Goal: Information Seeking & Learning: Learn about a topic

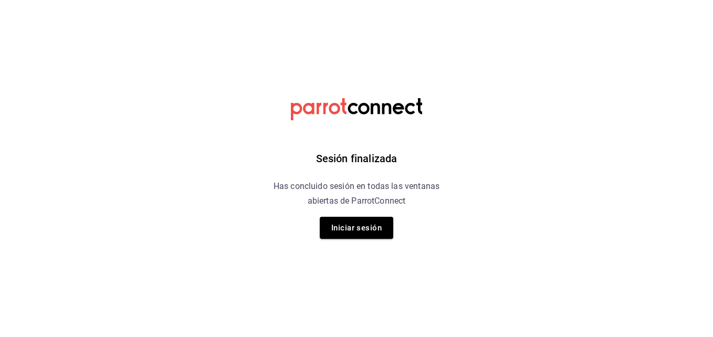
click at [378, 241] on div "Sesión finalizada Has concluido sesión en todas las ventanas abiertas de Parrot…" at bounding box center [356, 168] width 265 height 337
click at [376, 232] on button "Iniciar sesión" at bounding box center [356, 228] width 73 height 22
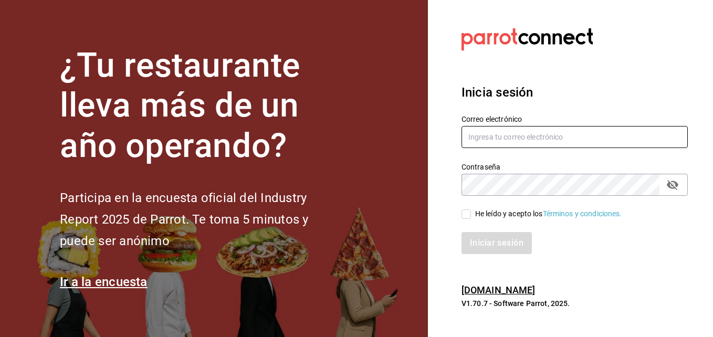
type input "aldo.escobar@costeno.com"
click at [470, 211] on input "He leído y acepto los Términos y condiciones." at bounding box center [465, 213] width 9 height 9
checkbox input "true"
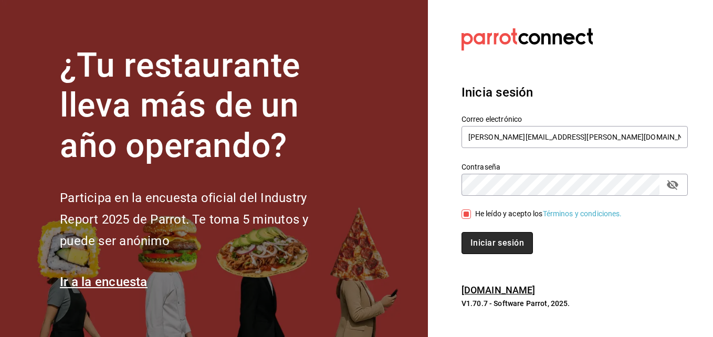
click at [491, 243] on button "Iniciar sesión" at bounding box center [496, 243] width 71 height 22
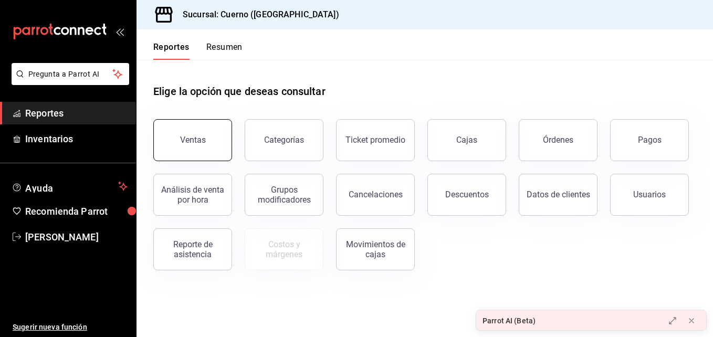
click at [200, 128] on button "Ventas" at bounding box center [192, 140] width 79 height 42
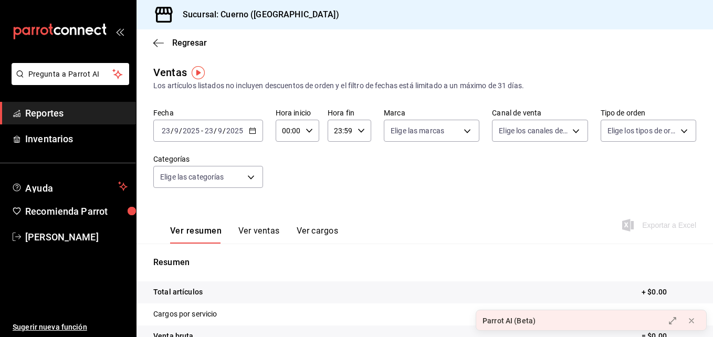
click at [254, 138] on div "[DATE] [DATE] - [DATE] [DATE]" at bounding box center [208, 131] width 110 height 22
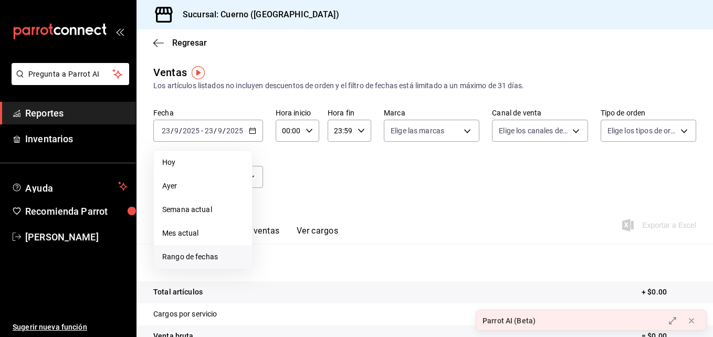
click at [225, 250] on li "Rango de fechas" at bounding box center [203, 257] width 98 height 24
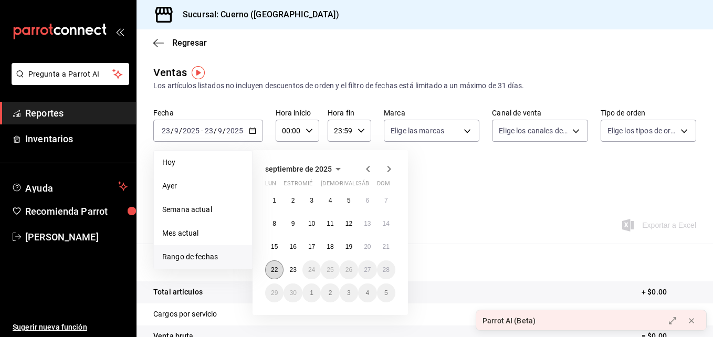
click at [276, 268] on abbr "22" at bounding box center [274, 269] width 7 height 7
click at [289, 270] on abbr "23" at bounding box center [292, 269] width 7 height 7
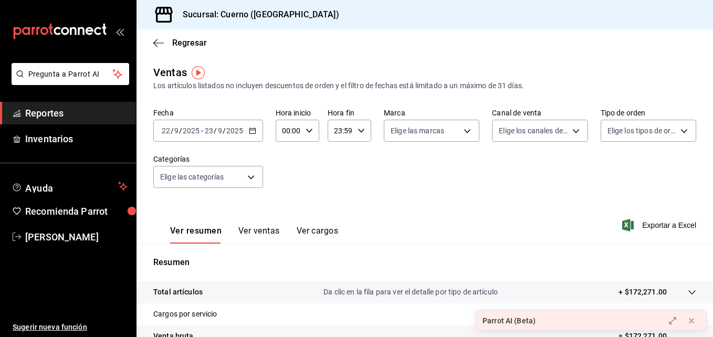
click at [309, 130] on icon "button" at bounding box center [309, 130] width 7 height 7
click at [283, 183] on button "02" at bounding box center [285, 192] width 17 height 21
type input "02:00"
click at [349, 129] on div at bounding box center [356, 168] width 713 height 337
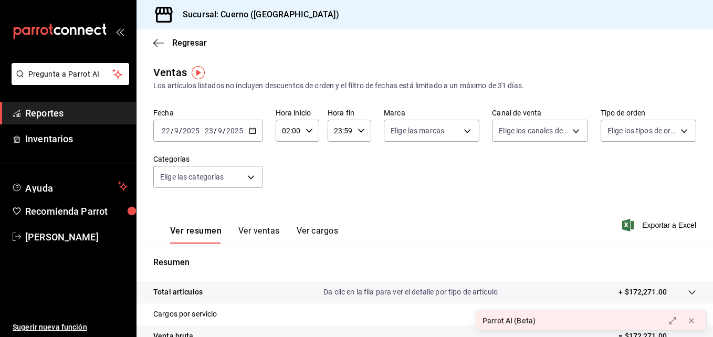
click at [359, 130] on icon "button" at bounding box center [360, 130] width 7 height 7
click at [339, 211] on span "02" at bounding box center [336, 208] width 5 height 8
type input "02:59"
click at [252, 169] on div at bounding box center [356, 168] width 713 height 337
click at [252, 169] on body "Pregunta a Parrot AI Reportes Inventarios Ayuda Recomienda Parrot Aldo Escobar …" at bounding box center [356, 168] width 713 height 337
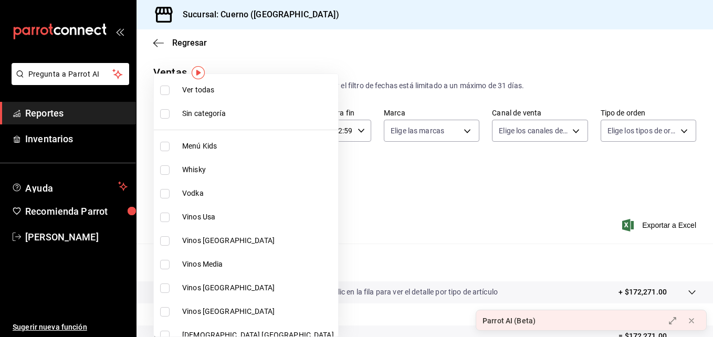
click at [348, 157] on div at bounding box center [356, 168] width 713 height 337
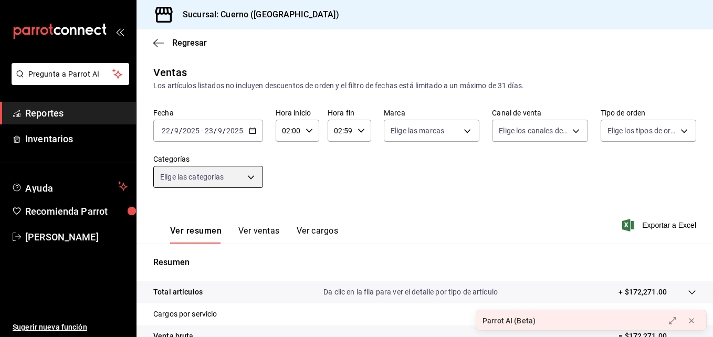
scroll to position [166, 0]
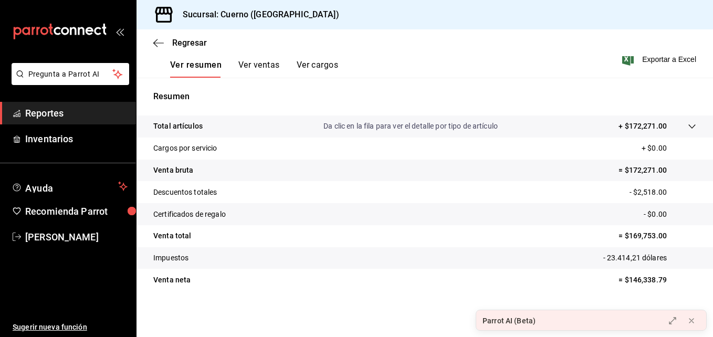
click at [683, 120] on tr "Total artículos Da clic en la fila para ver el detalle por tipo de artículo + $…" at bounding box center [424, 126] width 576 height 22
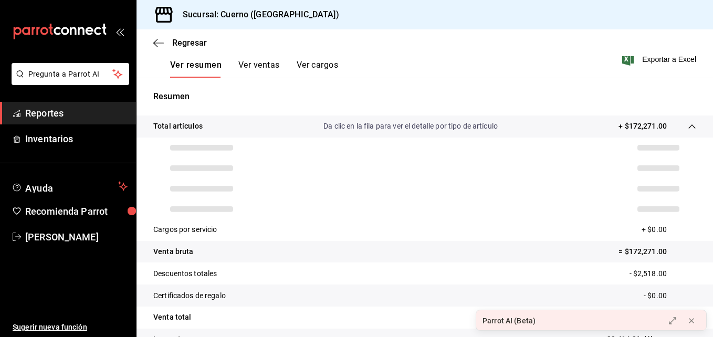
click at [448, 125] on p "Da clic en la fila para ver el detalle por tipo de artículo" at bounding box center [410, 126] width 174 height 11
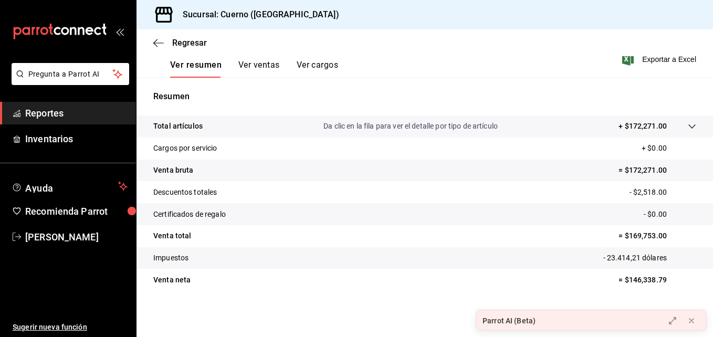
click at [448, 125] on p "Da clic en la fila para ver el detalle por tipo de artículo" at bounding box center [410, 126] width 174 height 11
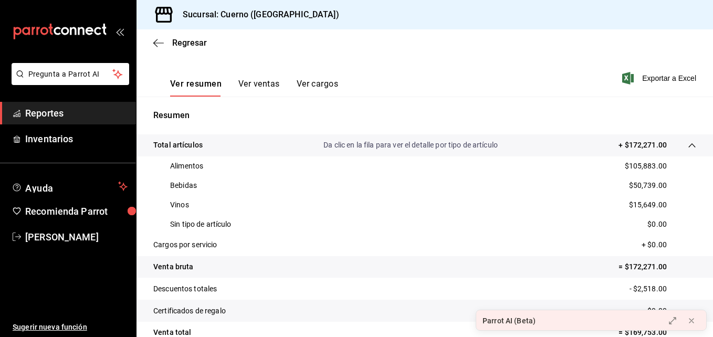
scroll to position [146, 0]
click at [650, 79] on font "Exportar a Excel" at bounding box center [669, 79] width 54 height 8
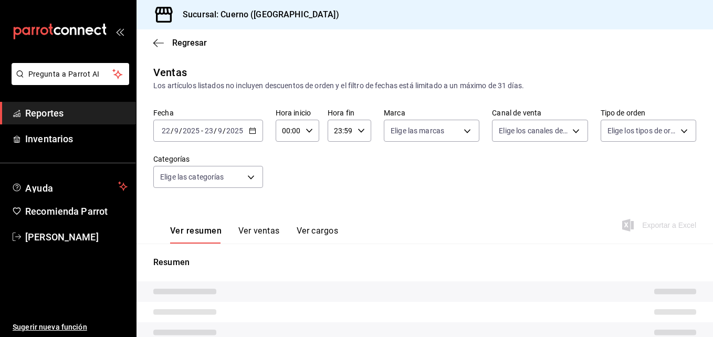
type input "02:00"
type input "02:59"
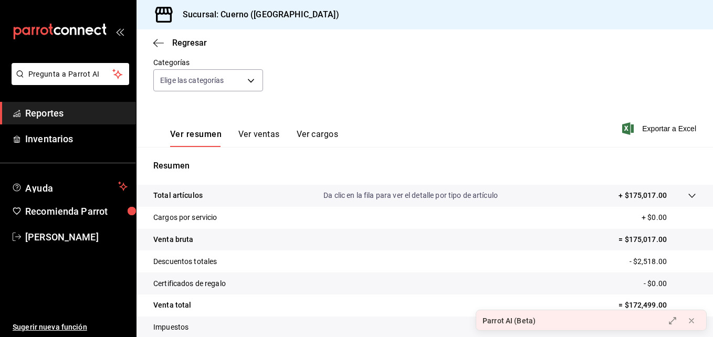
scroll to position [97, 0]
click at [412, 197] on p "Da clic en la fila para ver el detalle por tipo de artículo" at bounding box center [410, 195] width 174 height 11
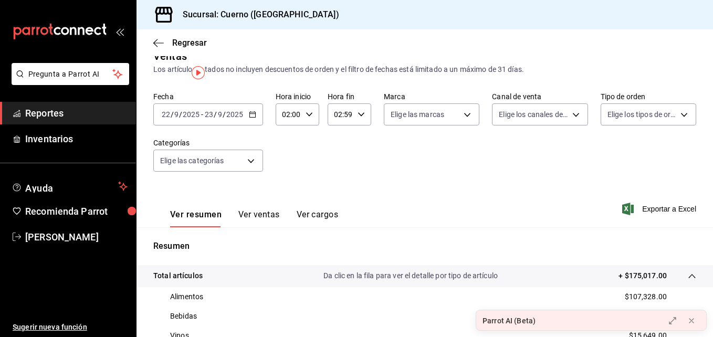
scroll to position [0, 0]
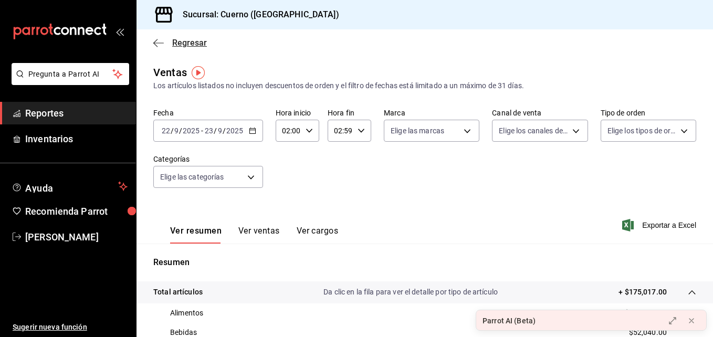
click at [166, 44] on span "Regresar" at bounding box center [180, 43] width 54 height 10
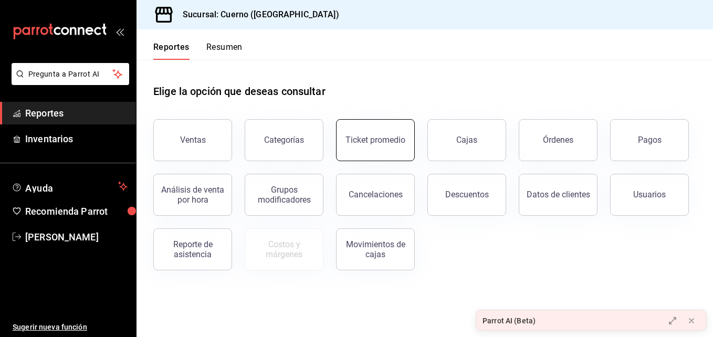
click at [378, 143] on div "Ticket promedio" at bounding box center [375, 140] width 60 height 10
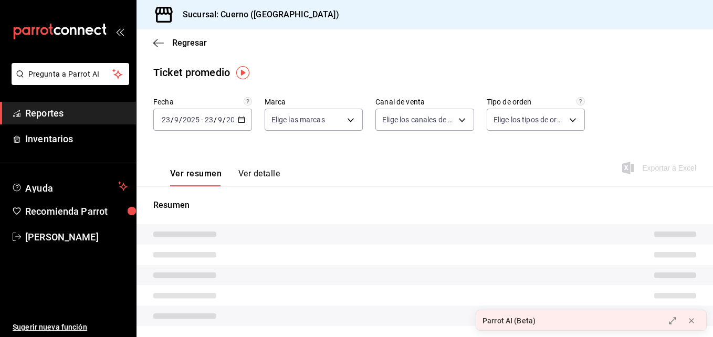
type input "c9e961b9-bc29-480f-a65c-324ff110f526"
type input "PARROT,UBER_EATS,RAPPI,DIDI_FOOD,ONLINE"
type input "dfbf6a66-9e2c-4531-8c07-cb6fdb35851c,965fb10a-4951-4111-90b6-db3caf29f93a,2f3c6…"
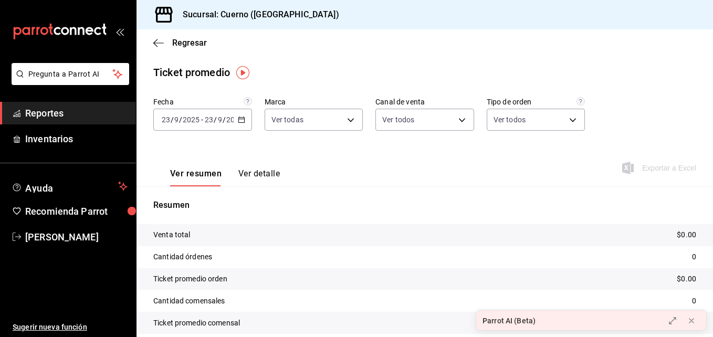
click at [245, 127] on div "[DATE] [DATE] - [DATE] [DATE]" at bounding box center [202, 120] width 99 height 22
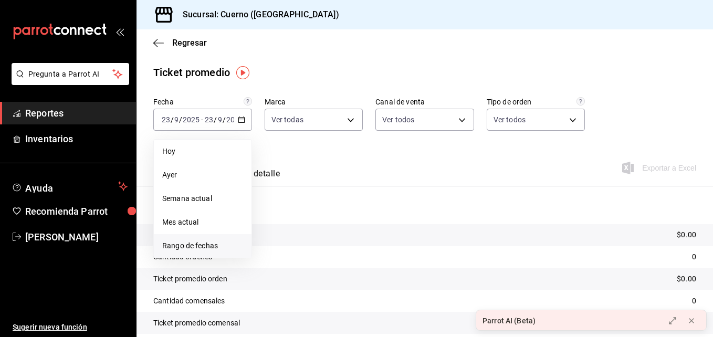
click at [226, 243] on span "Rango de fechas" at bounding box center [202, 245] width 81 height 11
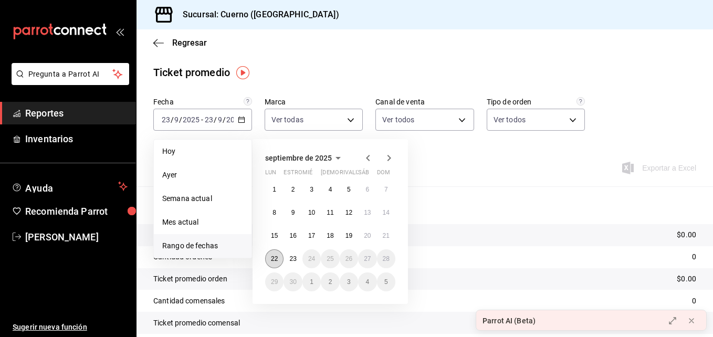
click at [278, 256] on abbr "22" at bounding box center [274, 258] width 7 height 7
click at [289, 257] on abbr "23" at bounding box center [292, 258] width 7 height 7
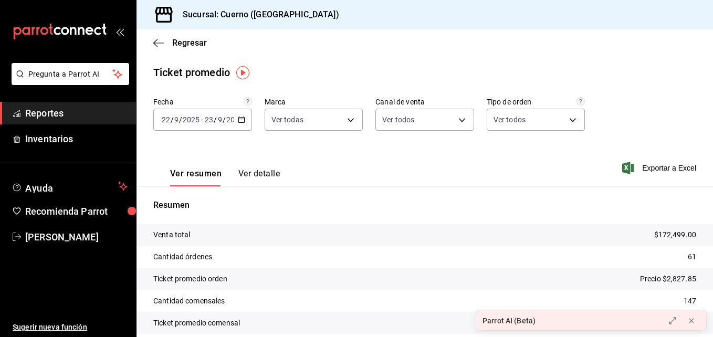
scroll to position [43, 0]
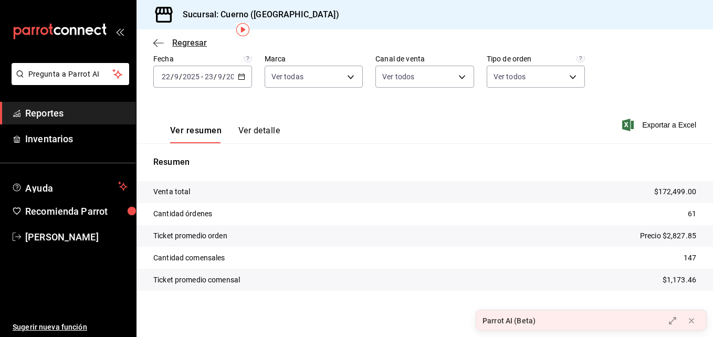
click at [167, 45] on span "Regresar" at bounding box center [180, 43] width 54 height 10
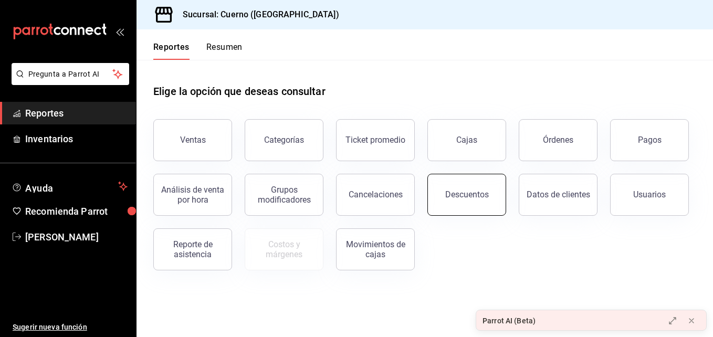
click at [451, 176] on button "Descuentos" at bounding box center [466, 195] width 79 height 42
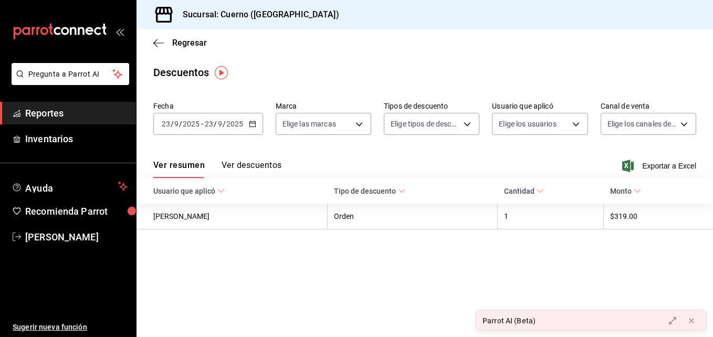
click at [258, 120] on div "[DATE] [DATE] - [DATE] [DATE]" at bounding box center [208, 124] width 110 height 22
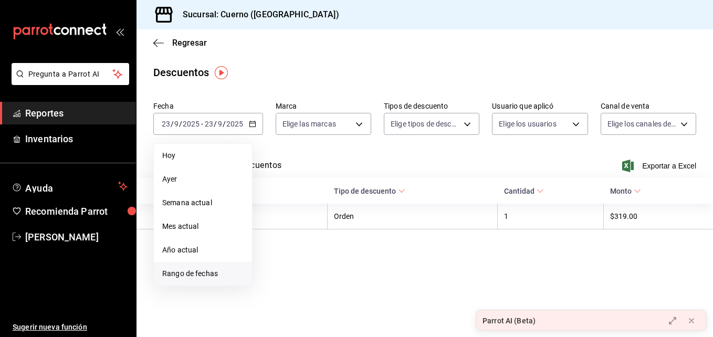
click at [211, 278] on span "Rango de fechas" at bounding box center [202, 273] width 81 height 11
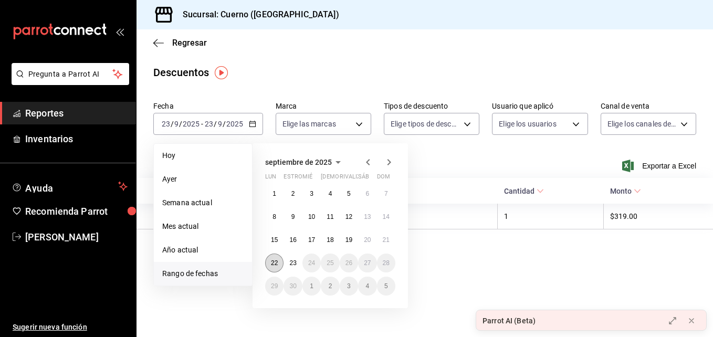
click at [271, 267] on button "22" at bounding box center [274, 263] width 18 height 19
click at [298, 267] on button "23" at bounding box center [292, 263] width 18 height 19
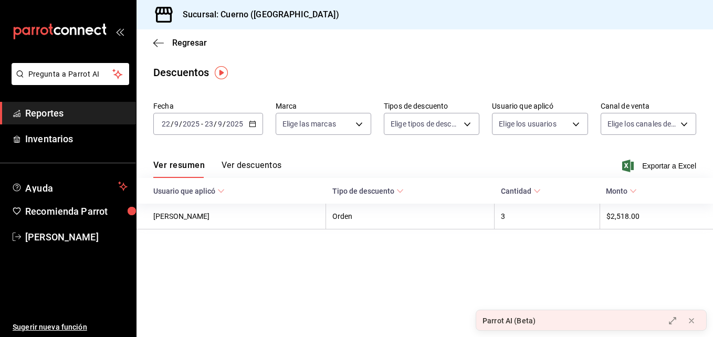
click at [235, 161] on button "Ver descuentos" at bounding box center [252, 169] width 60 height 18
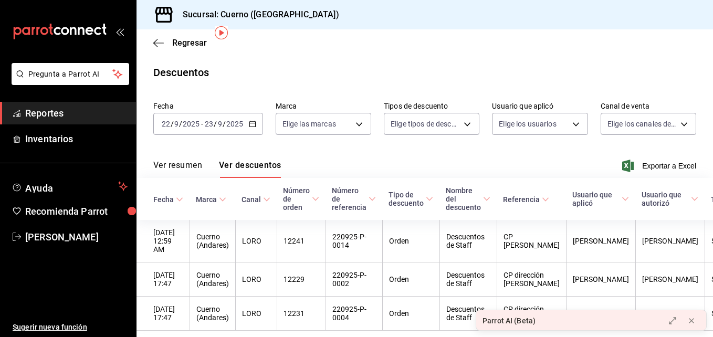
scroll to position [40, 0]
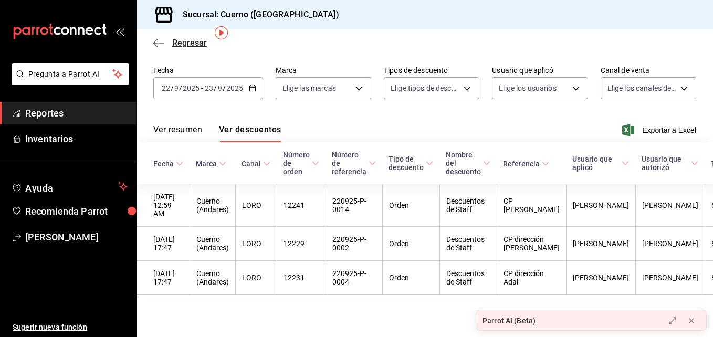
click at [170, 41] on span "Regresar" at bounding box center [180, 43] width 54 height 10
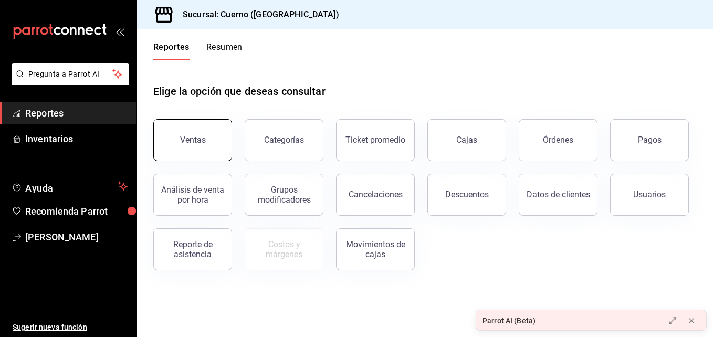
click at [183, 149] on button "Ventas" at bounding box center [192, 140] width 79 height 42
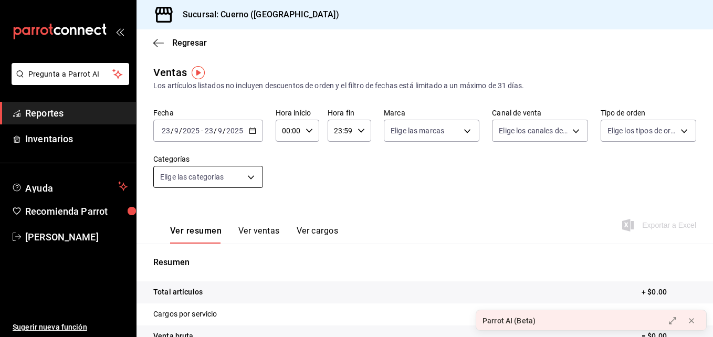
click at [228, 176] on body "Pregunta a Parrot AI Reportes Inventarios Ayuda Recomienda Parrot [PERSON_NAME]…" at bounding box center [356, 168] width 713 height 337
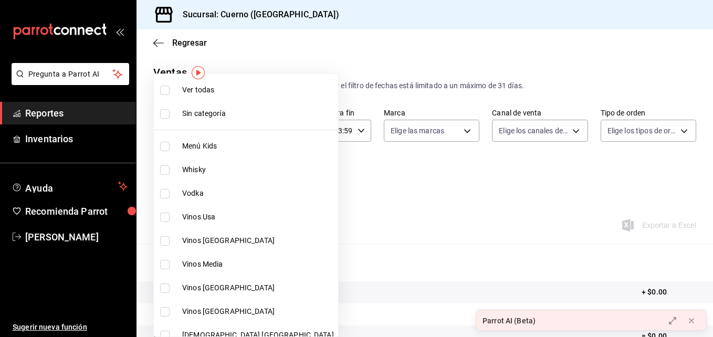
click at [321, 162] on div at bounding box center [356, 168] width 713 height 337
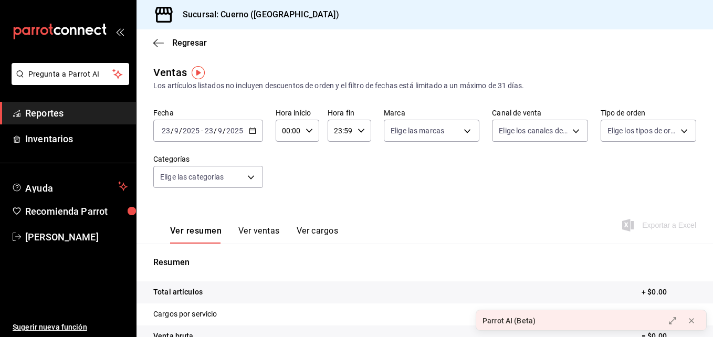
click at [257, 130] on div "[DATE] [DATE] - [DATE] [DATE]" at bounding box center [208, 131] width 110 height 22
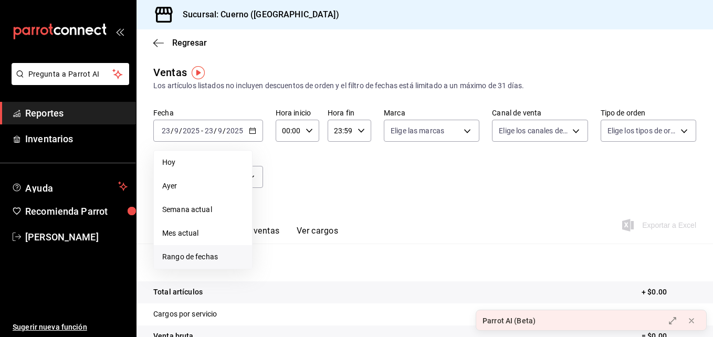
click at [194, 263] on li "Rango de fechas" at bounding box center [203, 257] width 98 height 24
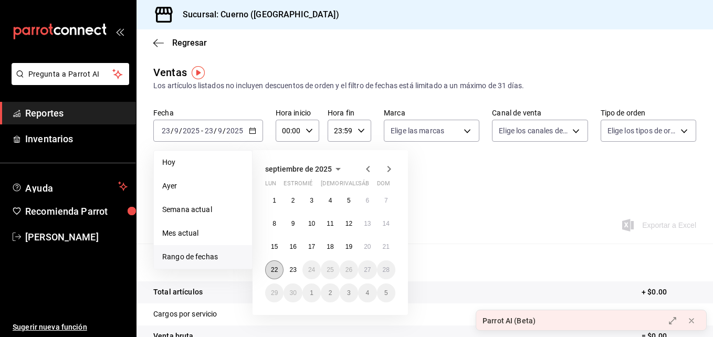
click at [279, 274] on button "22" at bounding box center [274, 269] width 18 height 19
click at [287, 275] on button "23" at bounding box center [292, 269] width 18 height 19
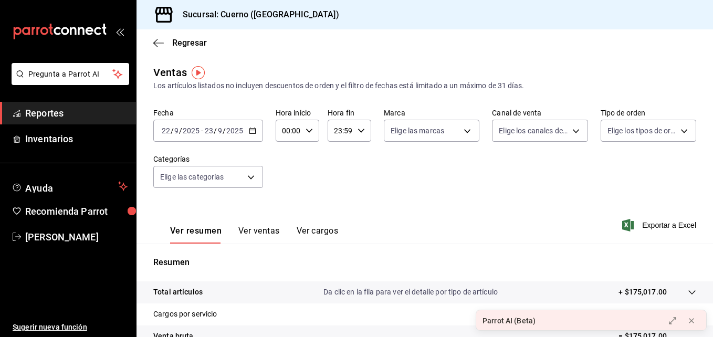
click at [308, 126] on div "00:00 Hora inicio" at bounding box center [298, 131] width 44 height 22
click at [285, 211] on span "02" at bounding box center [285, 208] width 5 height 8
type input "02:00"
click at [353, 133] on div at bounding box center [356, 168] width 713 height 337
click at [353, 133] on div "23:59 Hora fin" at bounding box center [350, 131] width 44 height 22
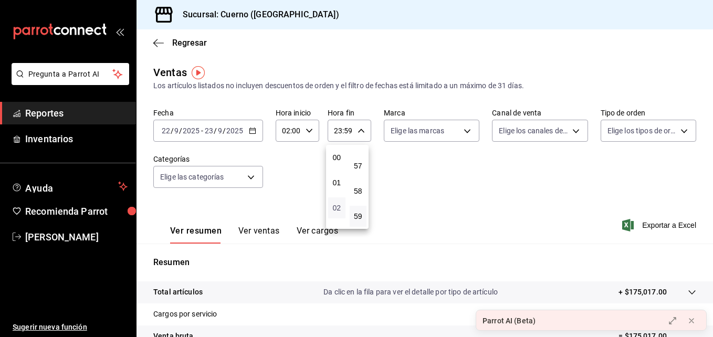
click at [339, 206] on span "02" at bounding box center [336, 208] width 5 height 8
type input "02:59"
click at [227, 180] on div at bounding box center [356, 168] width 713 height 337
click at [227, 180] on body "Pregunta a Parrot AI Reportes Inventarios Ayuda Recomienda Parrot [PERSON_NAME]…" at bounding box center [356, 168] width 713 height 337
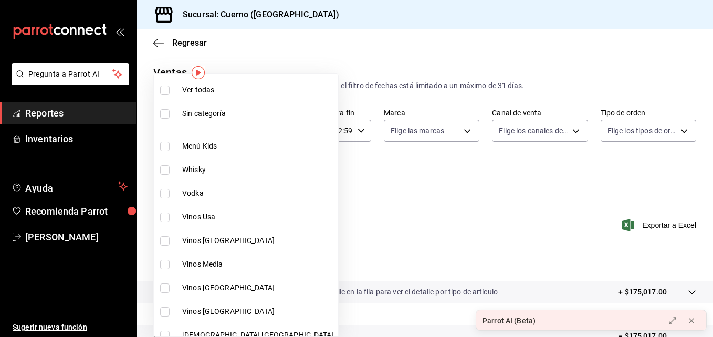
click at [193, 164] on span "Whisky" at bounding box center [258, 169] width 152 height 11
type input "8d843363-7b8b-4002-90a0-c01944697fe5"
checkbox input "true"
click at [193, 188] on span "Vodka" at bounding box center [258, 193] width 152 height 11
type input "8d843363-7b8b-4002-90a0-c01944697fe5,d20f9d18-5e0f-4b53-b5be-0a43d5f086e3"
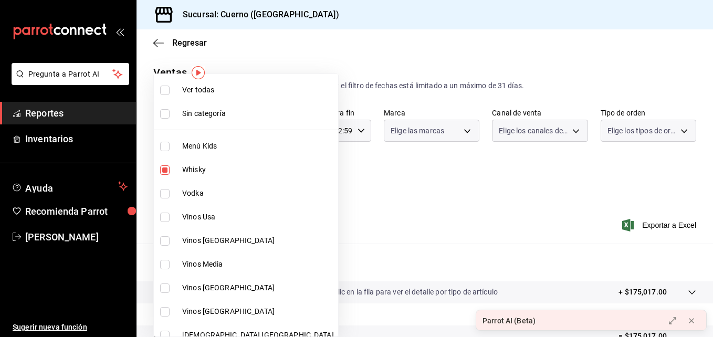
checkbox input "true"
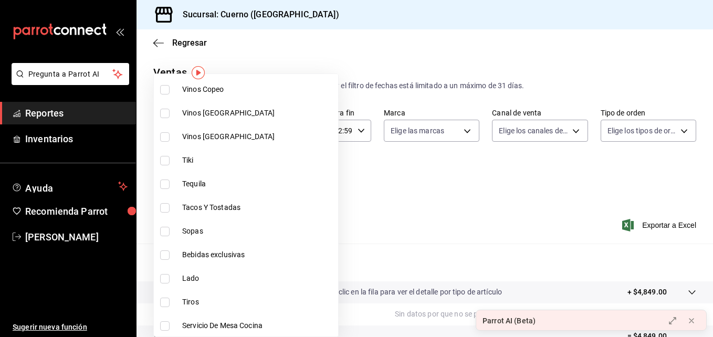
scroll to position [296, 0]
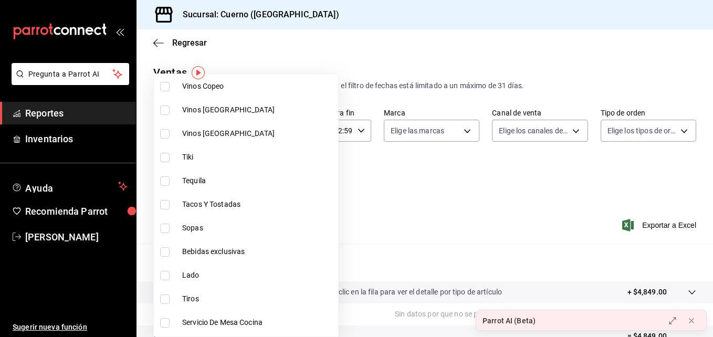
click at [171, 178] on label at bounding box center [167, 180] width 14 height 9
click at [170, 178] on input "checkbox" at bounding box center [164, 180] width 9 height 9
checkbox input "false"
type input "8d843363-7b8b-4002-90a0-c01944697fe5,d20f9d18-5e0f-4b53-b5be-0a43d5f086e3"
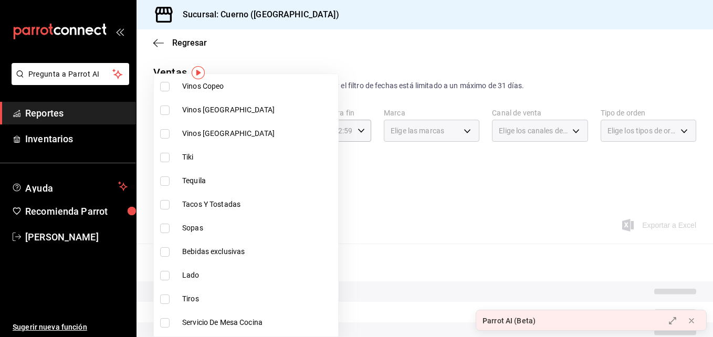
click at [164, 185] on input "checkbox" at bounding box center [164, 180] width 9 height 9
checkbox input "true"
type input "8d843363-7b8b-4002-90a0-c01944697fe5,d20f9d18-5e0f-4b53-b5be-0a43d5f086e3,d13cc…"
click at [163, 247] on input "checkbox" at bounding box center [164, 251] width 9 height 9
checkbox input "true"
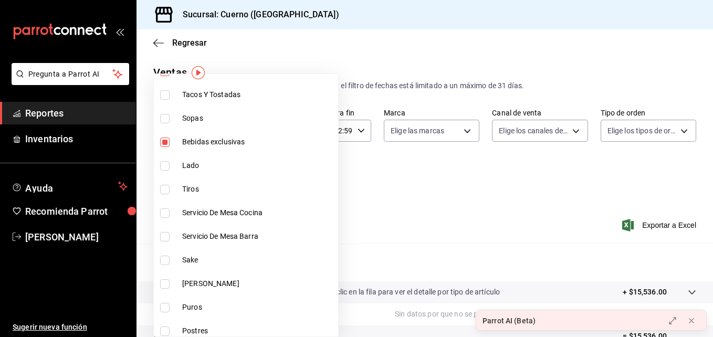
scroll to position [449, 0]
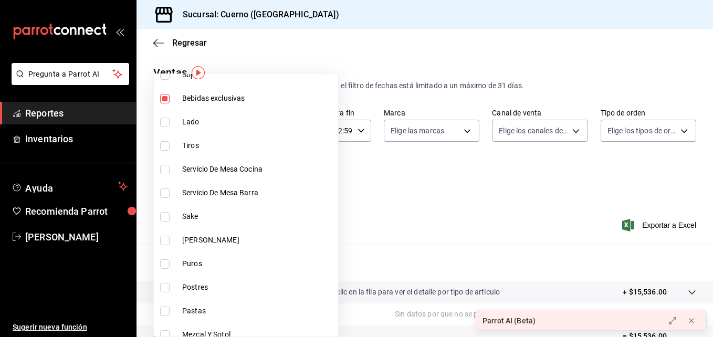
click at [157, 238] on li "[PERSON_NAME]" at bounding box center [246, 240] width 184 height 24
type input "8d843363-7b8b-4002-90a0-c01944697fe5,d20f9d18-5e0f-4b53-b5be-0a43d5f086e3,d13cc…"
checkbox input "true"
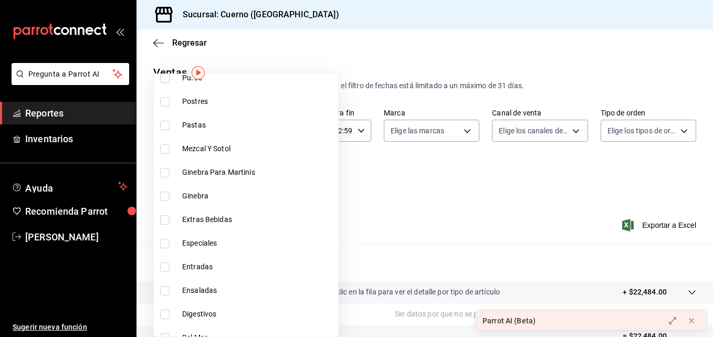
scroll to position [636, 0]
click at [164, 149] on input "checkbox" at bounding box center [164, 147] width 9 height 9
checkbox input "true"
type input "8d843363-7b8b-4002-90a0-c01944697fe5,d20f9d18-5e0f-4b53-b5be-0a43d5f086e3,d13cc…"
click at [165, 170] on input "checkbox" at bounding box center [164, 171] width 9 height 9
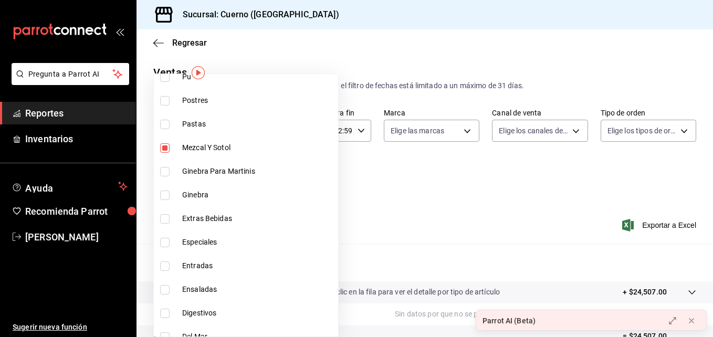
checkbox input "true"
type input "8d843363-7b8b-4002-90a0-c01944697fe5,d20f9d18-5e0f-4b53-b5be-0a43d5f086e3,d13cc…"
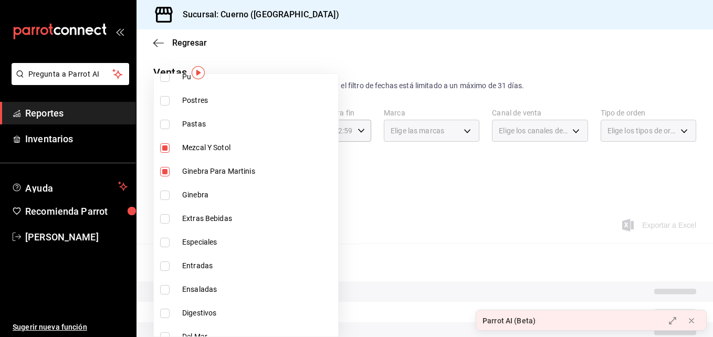
click at [165, 197] on input "checkbox" at bounding box center [164, 195] width 9 height 9
checkbox input "true"
type input "8d843363-7b8b-4002-90a0-c01944697fe5,d20f9d18-5e0f-4b53-b5be-0a43d5f086e3,d13cc…"
click at [166, 217] on input "checkbox" at bounding box center [164, 218] width 9 height 9
checkbox input "true"
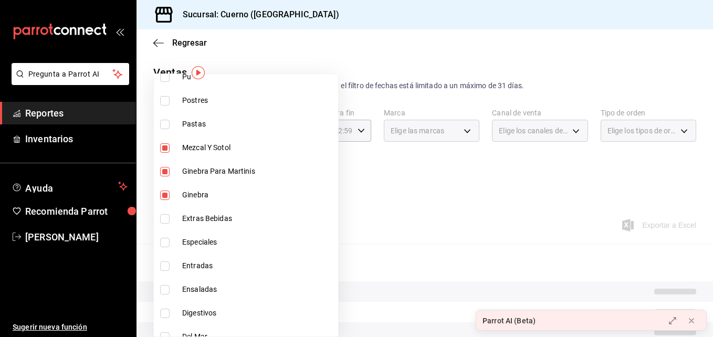
type input "8d843363-7b8b-4002-90a0-c01944697fe5,d20f9d18-5e0f-4b53-b5be-0a43d5f086e3,d13cc…"
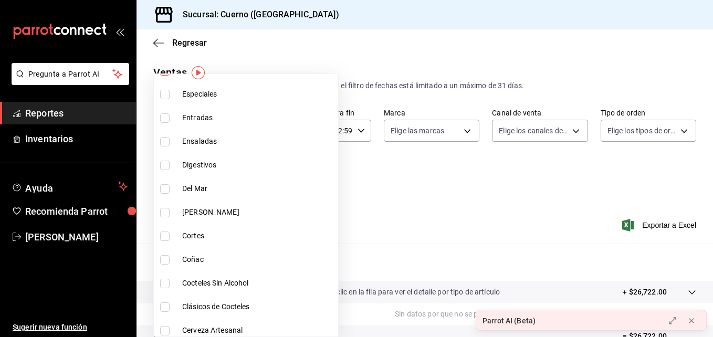
scroll to position [786, 0]
click at [167, 164] on input "checkbox" at bounding box center [164, 163] width 9 height 9
checkbox input "true"
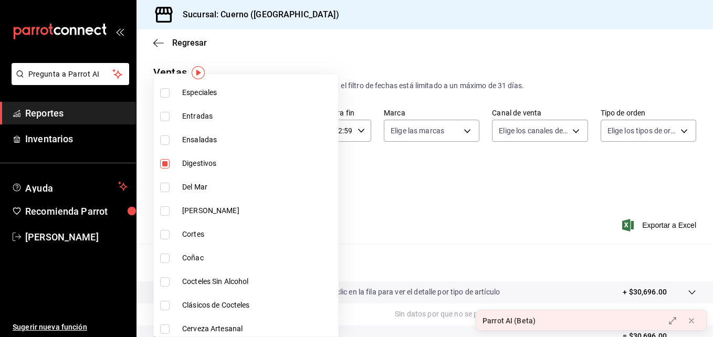
click at [163, 263] on li "Coñac" at bounding box center [246, 258] width 184 height 24
type input "8d843363-7b8b-4002-90a0-c01944697fe5,d20f9d18-5e0f-4b53-b5be-0a43d5f086e3,d13cc…"
checkbox input "true"
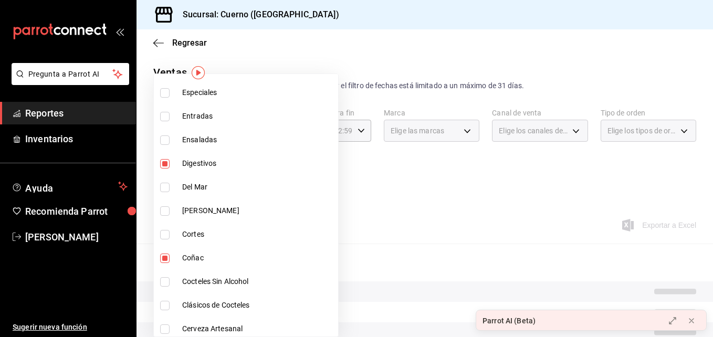
click at [164, 278] on input "checkbox" at bounding box center [164, 281] width 9 height 9
checkbox input "true"
type input "8d843363-7b8b-4002-90a0-c01944697fe5,d20f9d18-5e0f-4b53-b5be-0a43d5f086e3,d13cc…"
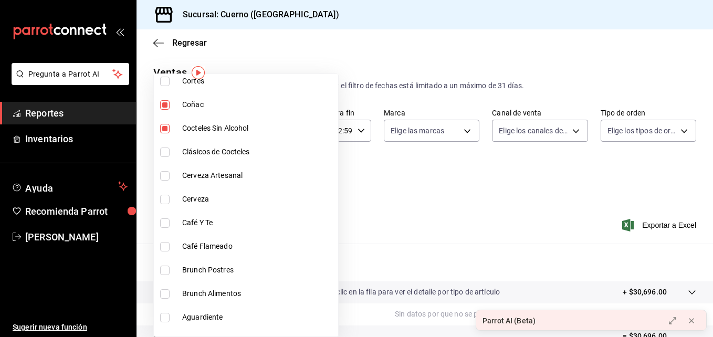
scroll to position [940, 0]
click at [169, 150] on input "checkbox" at bounding box center [164, 151] width 9 height 9
checkbox input "true"
type input "8d843363-7b8b-4002-90a0-c01944697fe5,d20f9d18-5e0f-4b53-b5be-0a43d5f086e3,d13cc…"
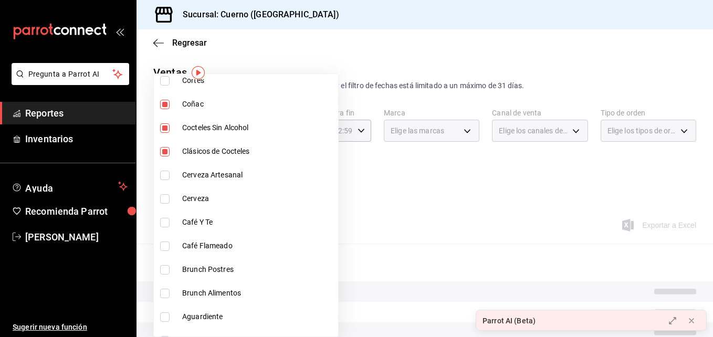
click at [166, 171] on input "checkbox" at bounding box center [164, 175] width 9 height 9
checkbox input "true"
type input "8d843363-7b8b-4002-90a0-c01944697fe5,d20f9d18-5e0f-4b53-b5be-0a43d5f086e3,d13cc…"
click at [166, 194] on input "checkbox" at bounding box center [164, 198] width 9 height 9
checkbox input "true"
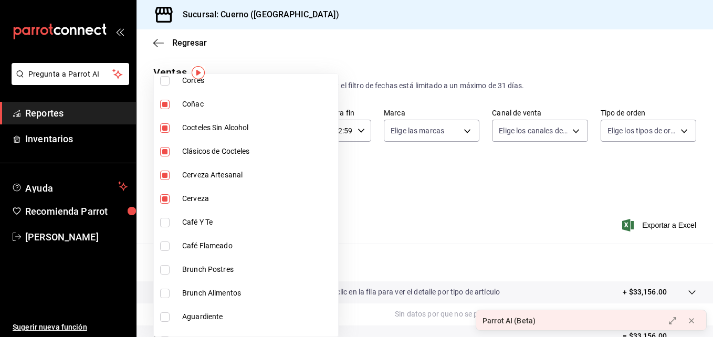
type input "8d843363-7b8b-4002-90a0-c01944697fe5,d20f9d18-5e0f-4b53-b5be-0a43d5f086e3,d13cc…"
click at [164, 222] on input "checkbox" at bounding box center [164, 222] width 9 height 9
checkbox input "true"
click at [163, 241] on input "checkbox" at bounding box center [164, 245] width 9 height 9
checkbox input "true"
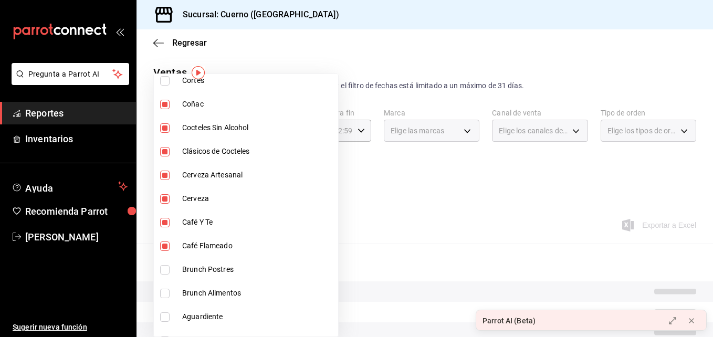
type input "8d843363-7b8b-4002-90a0-c01944697fe5,d20f9d18-5e0f-4b53-b5be-0a43d5f086e3,d13cc…"
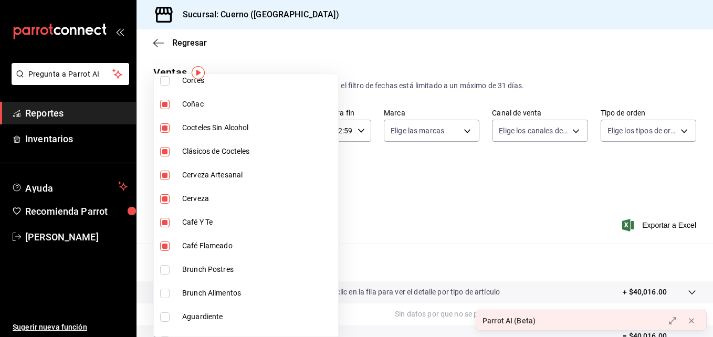
scroll to position [979, 0]
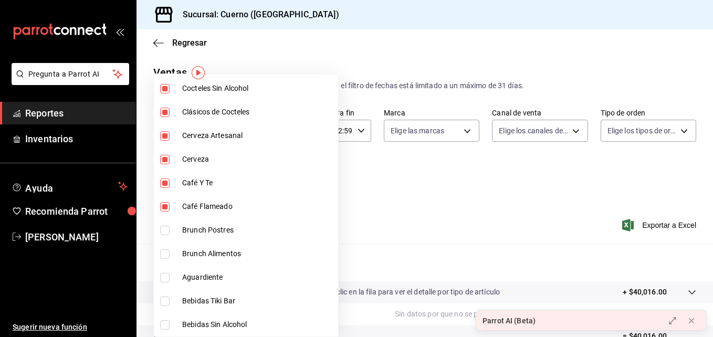
click at [164, 275] on input "checkbox" at bounding box center [164, 277] width 9 height 9
checkbox input "true"
click at [164, 293] on li "Bebidas Tiki Bar" at bounding box center [246, 301] width 184 height 24
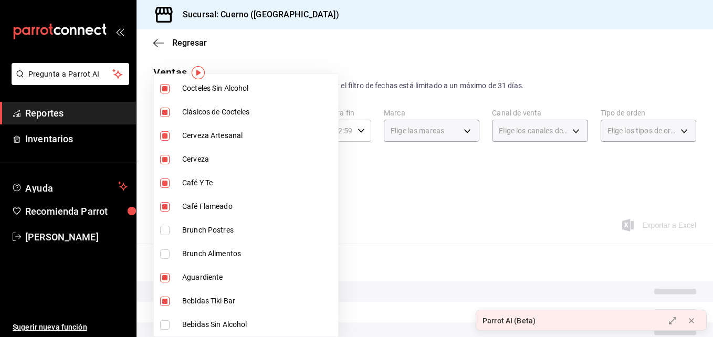
type input "8d843363-7b8b-4002-90a0-c01944697fe5,d20f9d18-5e0f-4b53-b5be-0a43d5f086e3,d13cc…"
checkbox input "true"
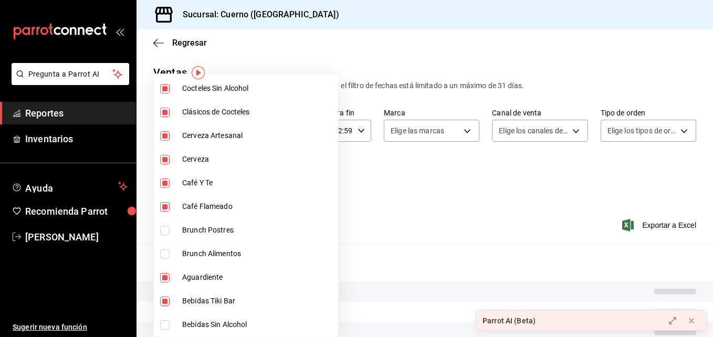
click at [165, 329] on input "checkbox" at bounding box center [164, 324] width 9 height 9
checkbox input "true"
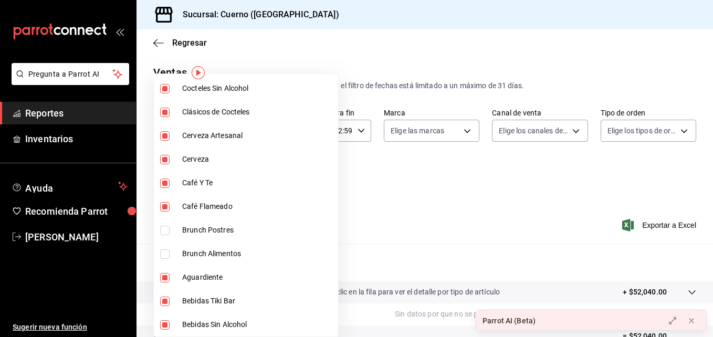
click at [343, 213] on div at bounding box center [356, 168] width 713 height 337
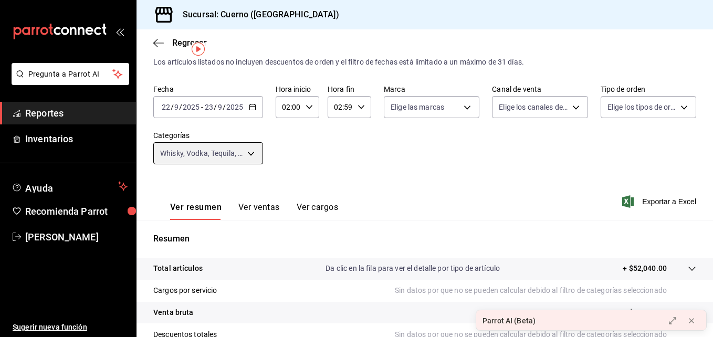
scroll to position [23, 0]
click at [224, 156] on body "Pregunta a Parrot AI Reportes Inventarios Ayuda Recomienda Parrot [PERSON_NAME]…" at bounding box center [356, 168] width 713 height 337
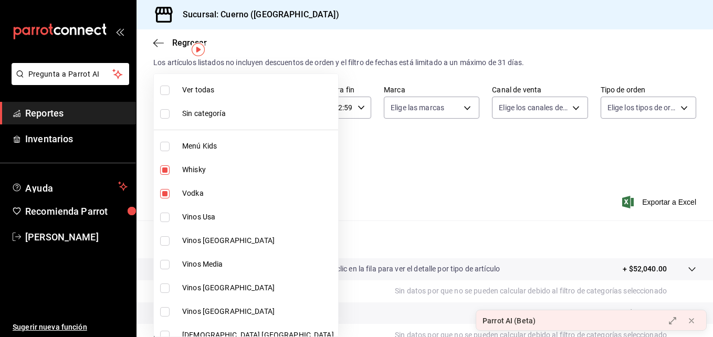
click at [179, 83] on li "Ver todas" at bounding box center [246, 90] width 184 height 24
type input "a99b9eb1-d5e4-4ca6-a53e-4c42022e859a,8d843363-7b8b-4002-90a0-c01944697fe5,d20f9…"
checkbox input "true"
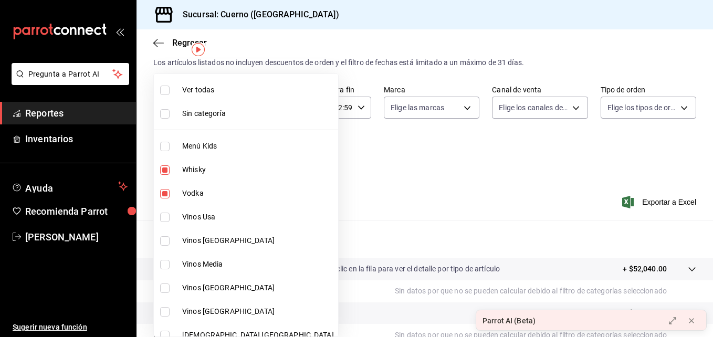
checkbox input "true"
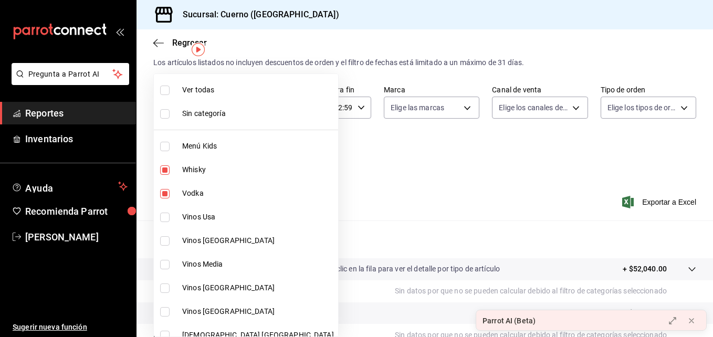
checkbox input "true"
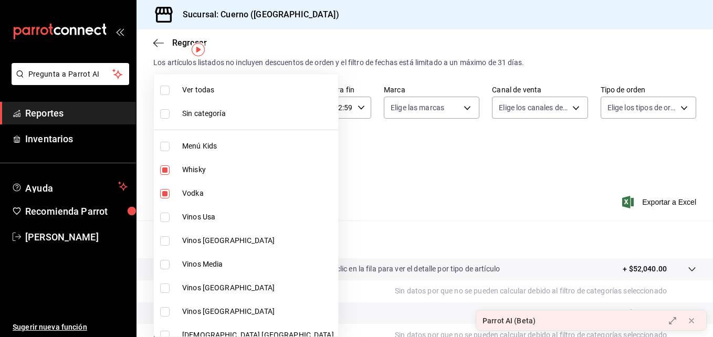
checkbox input "true"
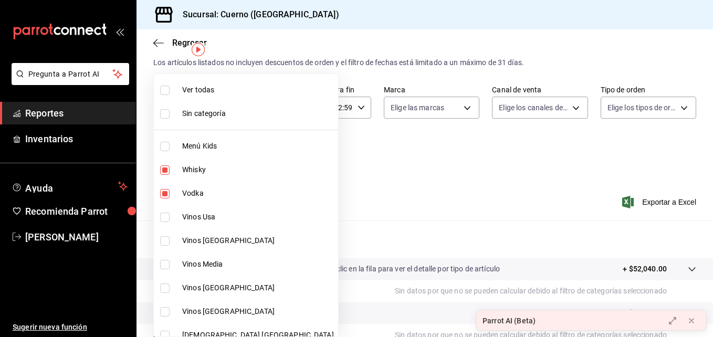
checkbox input "true"
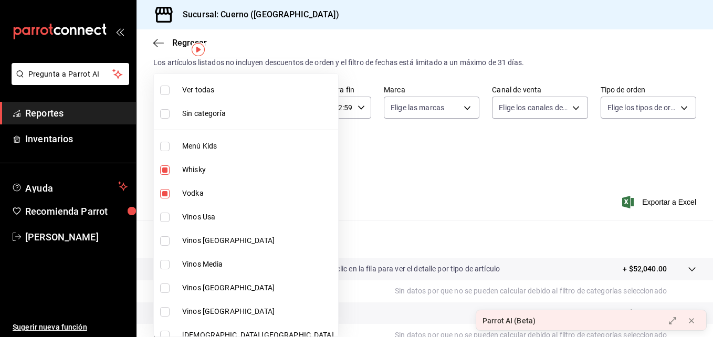
checkbox input "true"
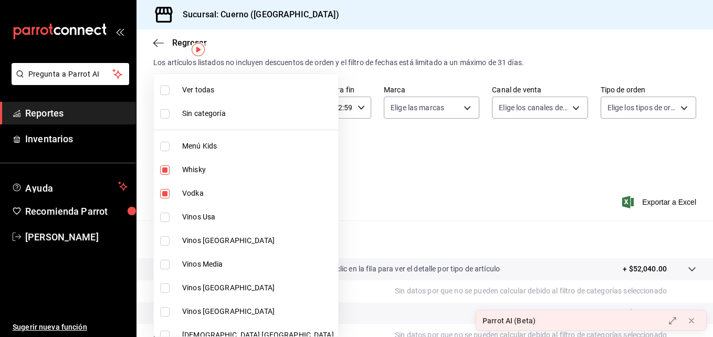
checkbox input "true"
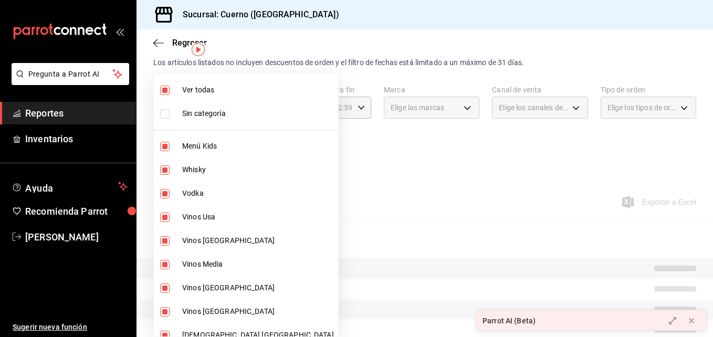
click at [179, 83] on li "Ver todas" at bounding box center [246, 90] width 184 height 24
checkbox input "false"
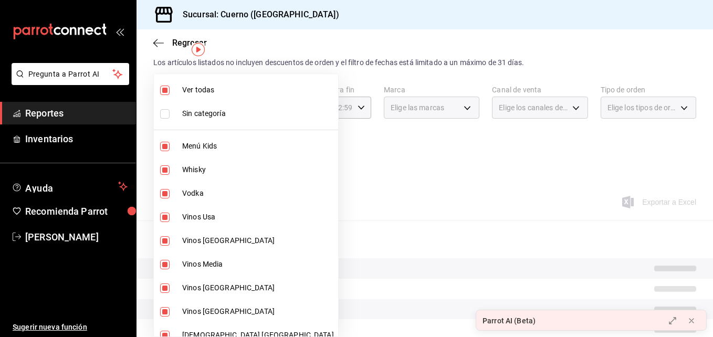
checkbox input "false"
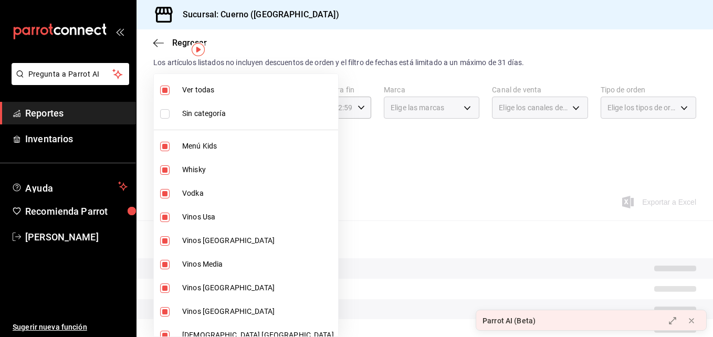
checkbox input "false"
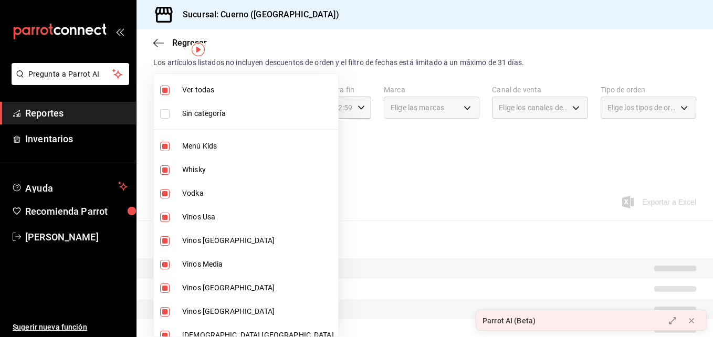
checkbox input "false"
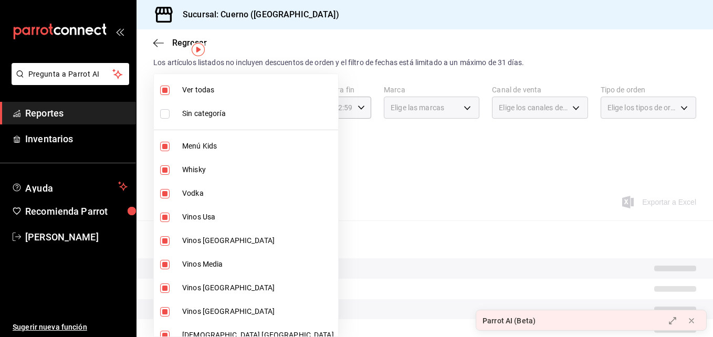
checkbox input "false"
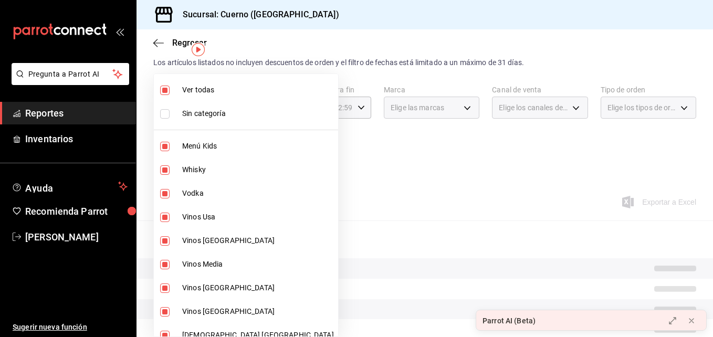
checkbox input "false"
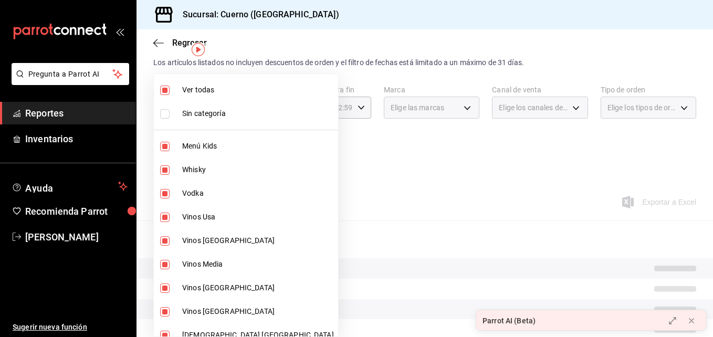
checkbox input "false"
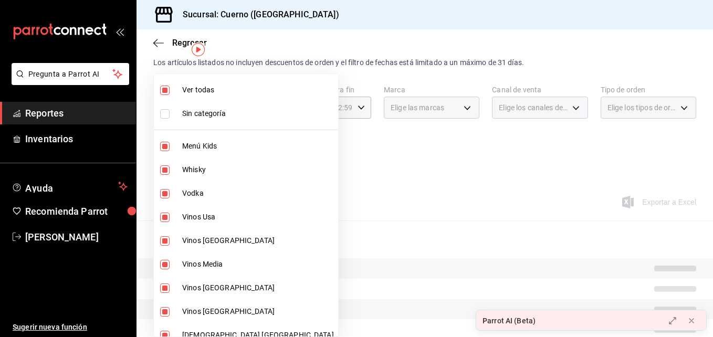
checkbox input "false"
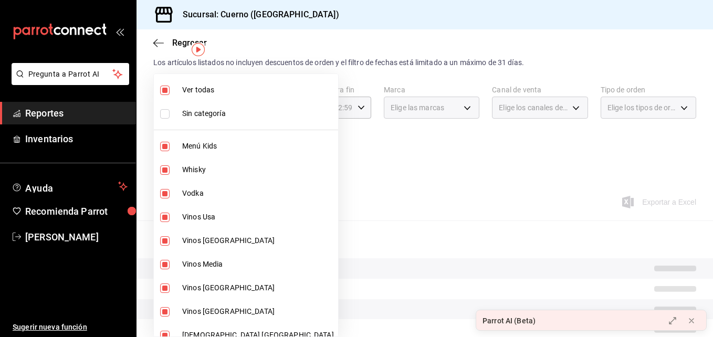
checkbox input "false"
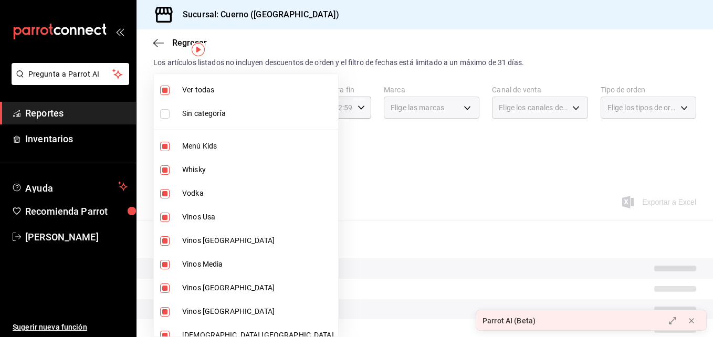
checkbox input "false"
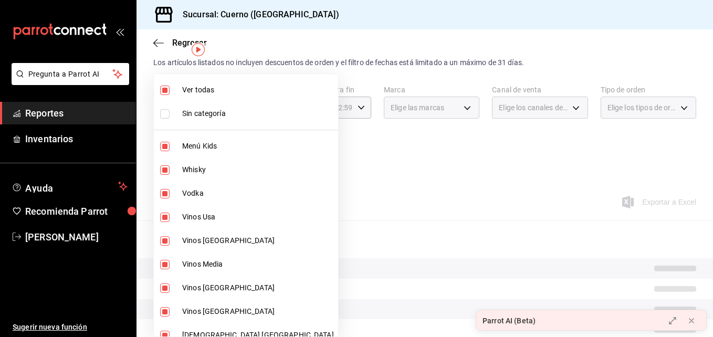
checkbox input "false"
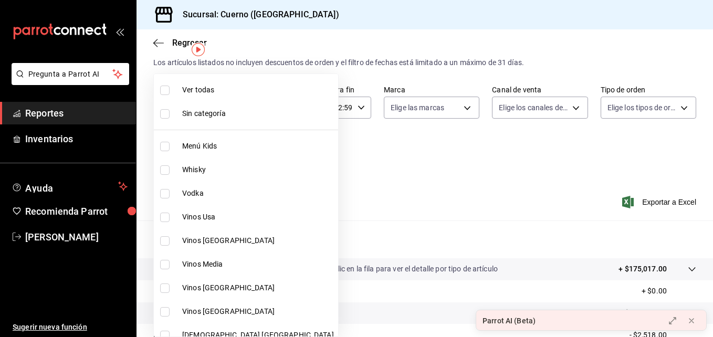
click at [174, 214] on li "Vinos Usa" at bounding box center [246, 217] width 184 height 24
type input "80c71337-f30c-44d9-a1dc-277a6ddcf72e"
checkbox input "true"
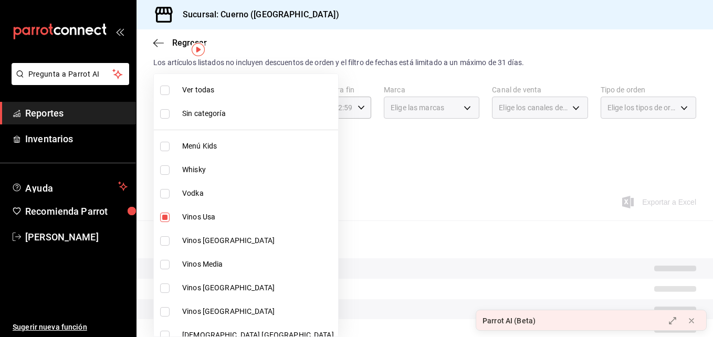
click at [168, 241] on input "checkbox" at bounding box center [164, 240] width 9 height 9
checkbox input "true"
type input "80c71337-f30c-44d9-a1dc-277a6ddcf72e,36d524d5-d71c-4ade-84e6-ca04b88186a6"
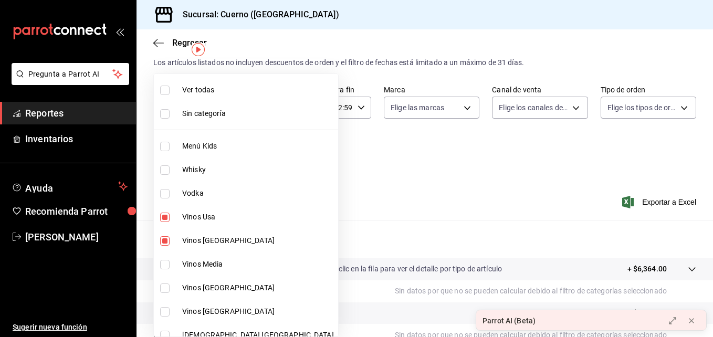
click at [165, 268] on input "checkbox" at bounding box center [164, 264] width 9 height 9
checkbox input "true"
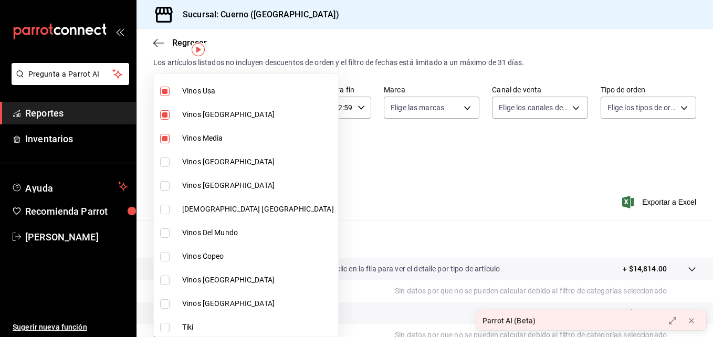
scroll to position [127, 0]
click at [167, 155] on li "Vinos [GEOGRAPHIC_DATA]" at bounding box center [246, 162] width 184 height 24
type input "80c71337-f30c-44d9-a1dc-277a6ddcf72e,36d524d5-d71c-4ade-84e6-ca04b88186a6,766b3…"
checkbox input "true"
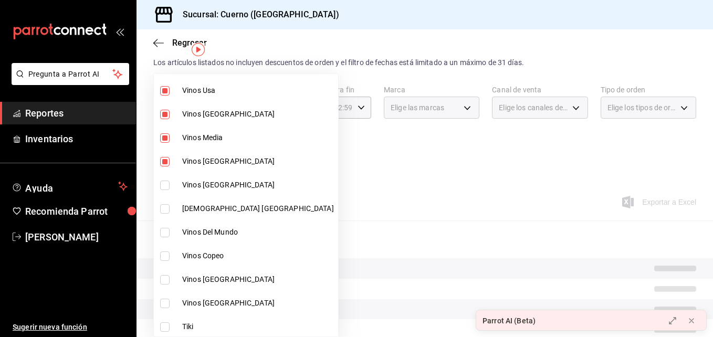
click at [167, 188] on input "checkbox" at bounding box center [164, 185] width 9 height 9
checkbox input "true"
type input "80c71337-f30c-44d9-a1dc-277a6ddcf72e,36d524d5-d71c-4ade-84e6-ca04b88186a6,766b3…"
click at [166, 207] on input "checkbox" at bounding box center [164, 208] width 9 height 9
checkbox input "true"
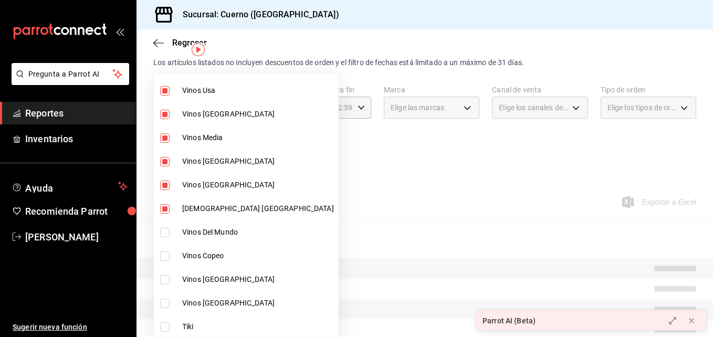
click at [166, 224] on li "Vinos Del Mundo" at bounding box center [246, 232] width 184 height 24
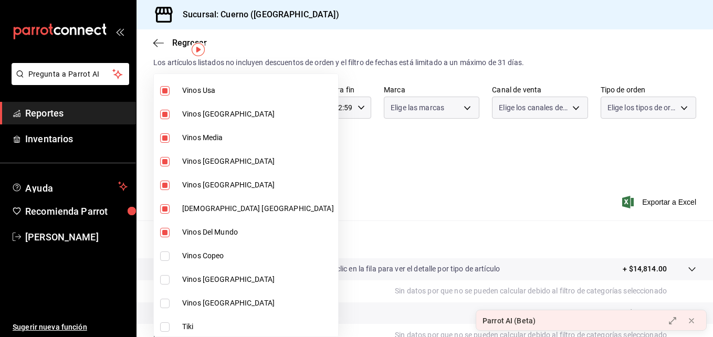
type input "80c71337-f30c-44d9-a1dc-277a6ddcf72e,36d524d5-d71c-4ade-84e6-ca04b88186a6,766b3…"
checkbox input "true"
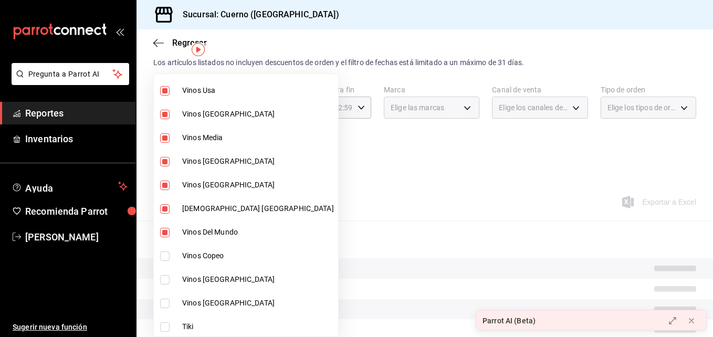
click at [166, 252] on input "checkbox" at bounding box center [164, 255] width 9 height 9
checkbox input "true"
type input "80c71337-f30c-44d9-a1dc-277a6ddcf72e,36d524d5-d71c-4ade-84e6-ca04b88186a6,766b3…"
click at [164, 275] on input "checkbox" at bounding box center [164, 279] width 9 height 9
checkbox input "true"
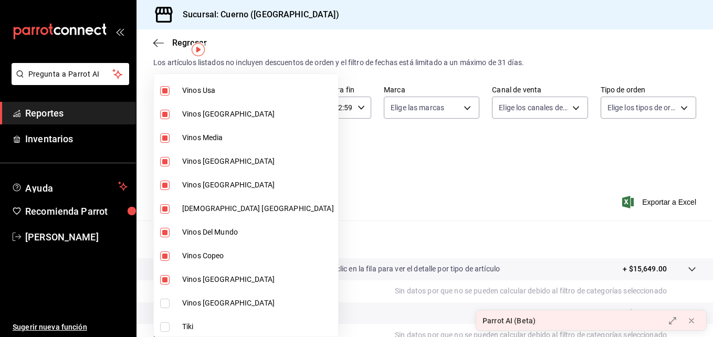
click at [164, 296] on li "Vinos [GEOGRAPHIC_DATA]" at bounding box center [246, 303] width 184 height 24
type input "80c71337-f30c-44d9-a1dc-277a6ddcf72e,36d524d5-d71c-4ade-84e6-ca04b88186a6,766b3…"
checkbox input "true"
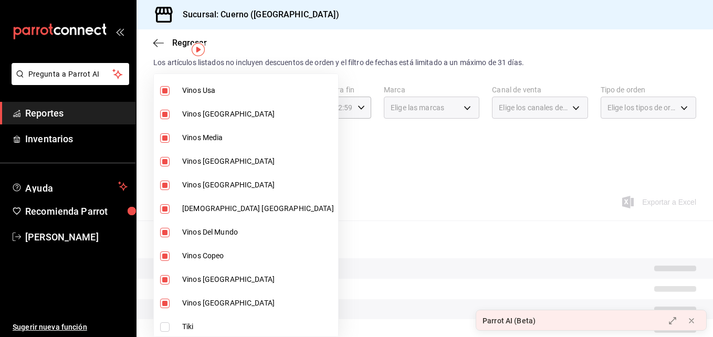
click at [356, 203] on div at bounding box center [356, 168] width 713 height 337
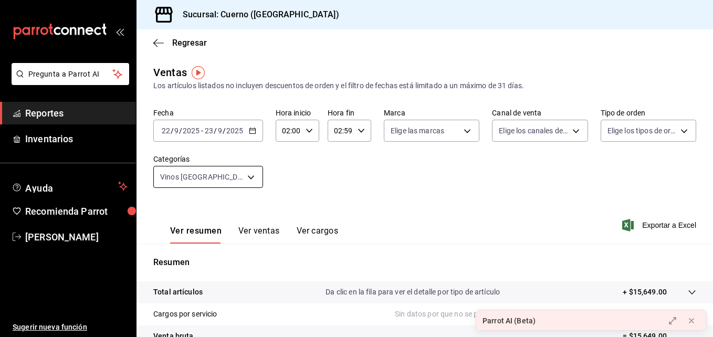
click at [229, 176] on body "Pregunta a Parrot AI Reportes Inventarios Ayuda Recomienda Parrot [PERSON_NAME]…" at bounding box center [356, 168] width 713 height 337
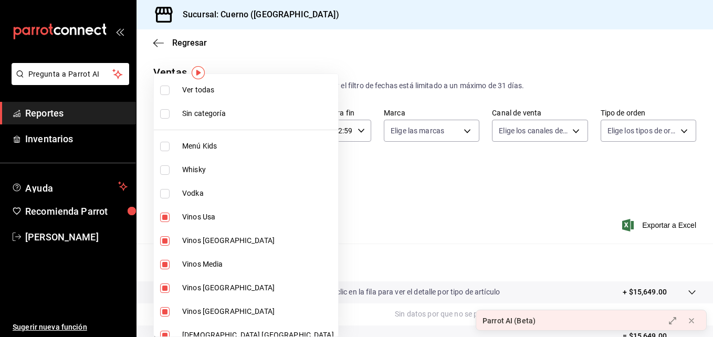
click at [167, 100] on li "Ver todas" at bounding box center [246, 90] width 184 height 24
type input "a99b9eb1-d5e4-4ca6-a53e-4c42022e859a,8d843363-7b8b-4002-90a0-c01944697fe5,d20f9…"
checkbox input "true"
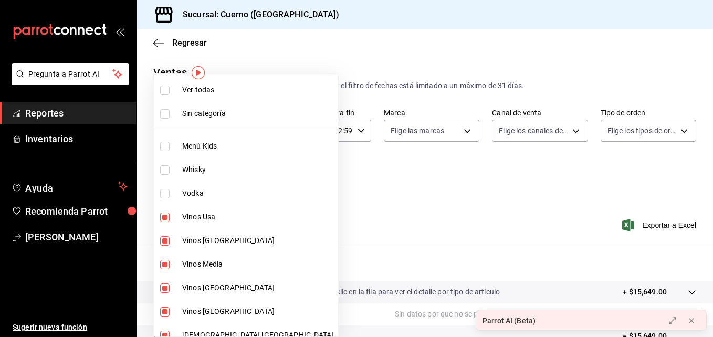
checkbox input "true"
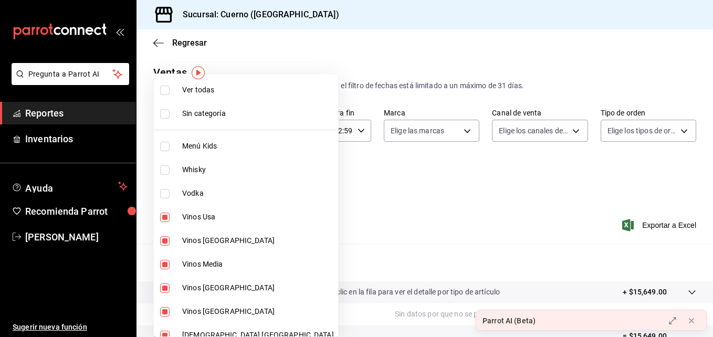
checkbox input "true"
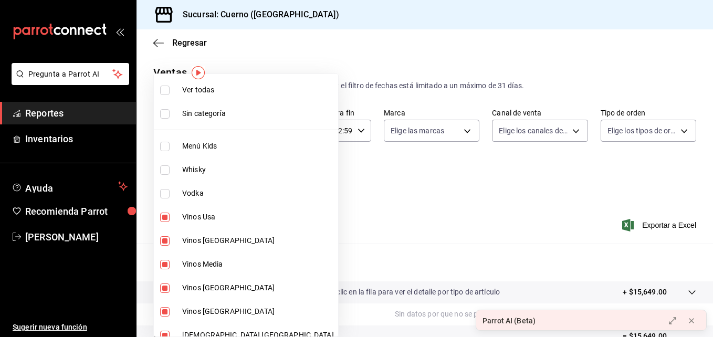
checkbox input "true"
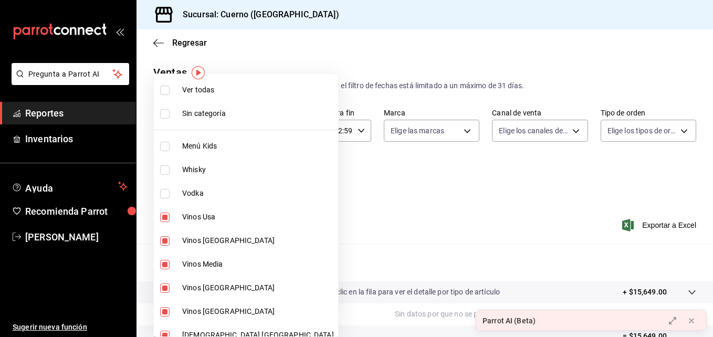
checkbox input "true"
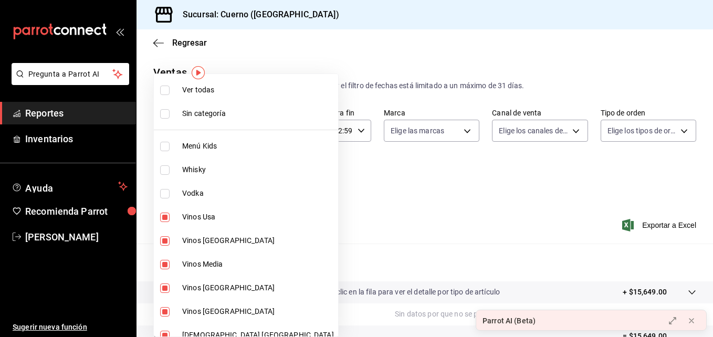
checkbox input "true"
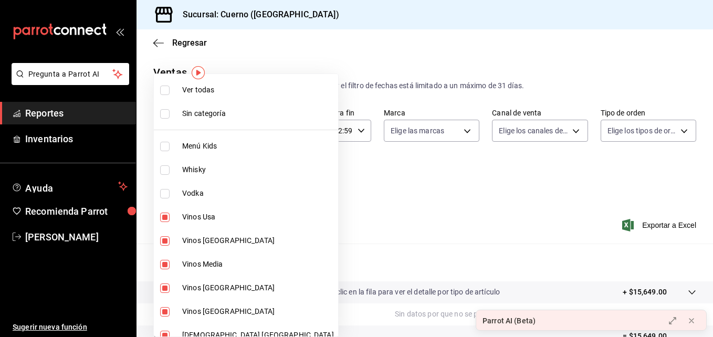
checkbox input "true"
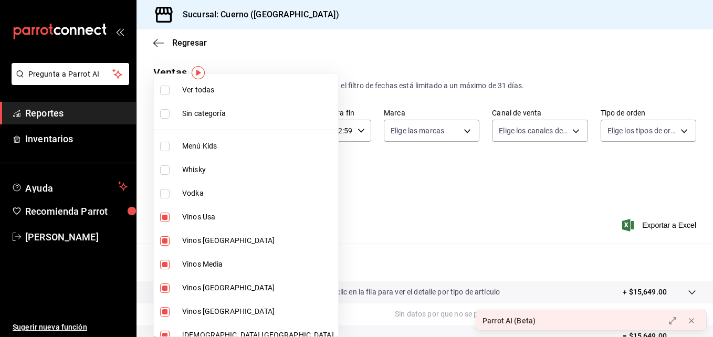
checkbox input "true"
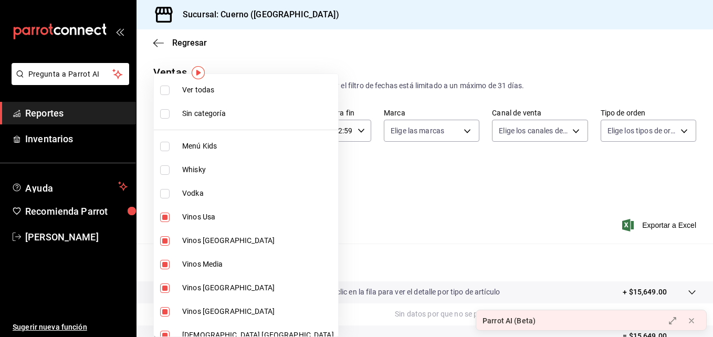
checkbox input "true"
click at [306, 209] on div at bounding box center [356, 168] width 713 height 337
